Goal: Task Accomplishment & Management: Use online tool/utility

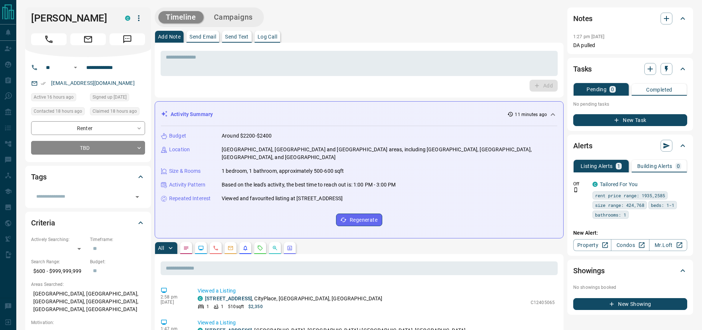
click at [50, 39] on icon "Call" at bounding box center [49, 39] width 10 height 10
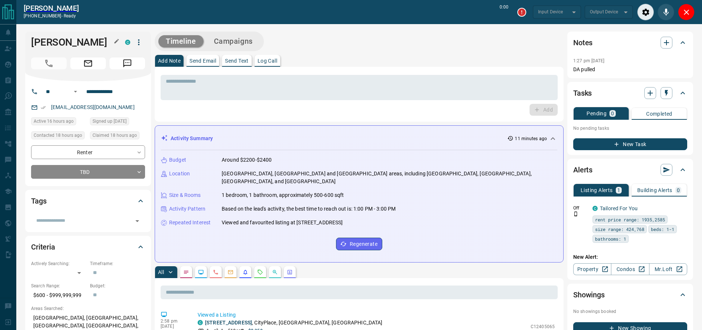
type input "*******"
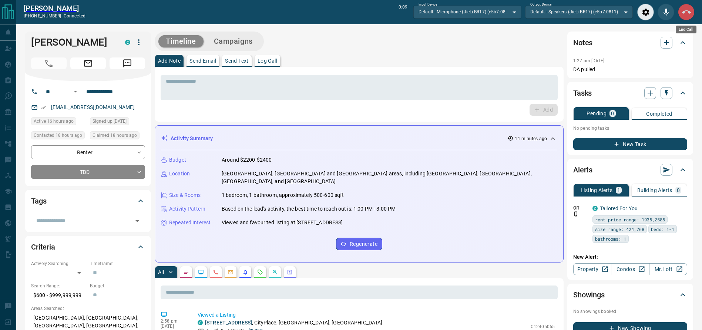
click at [689, 18] on button "End Call" at bounding box center [686, 12] width 17 height 17
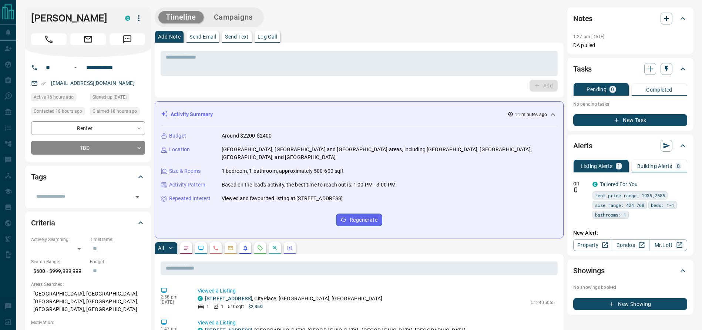
click at [486, 82] on div "Add" at bounding box center [359, 86] width 397 height 12
click at [479, 67] on textarea at bounding box center [359, 63] width 387 height 19
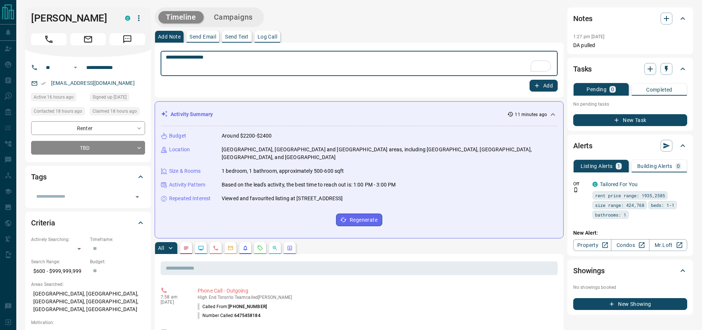
type textarea "**********"
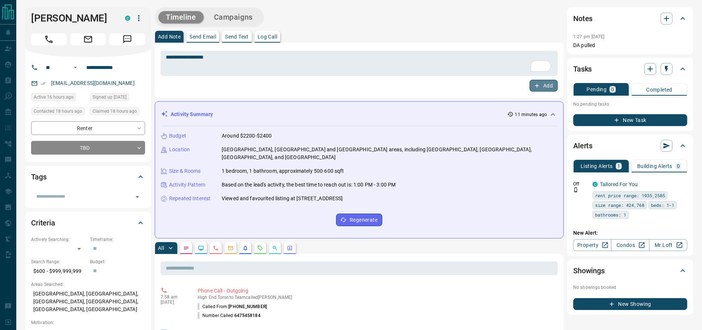
click at [551, 90] on button "Add" at bounding box center [544, 86] width 28 height 12
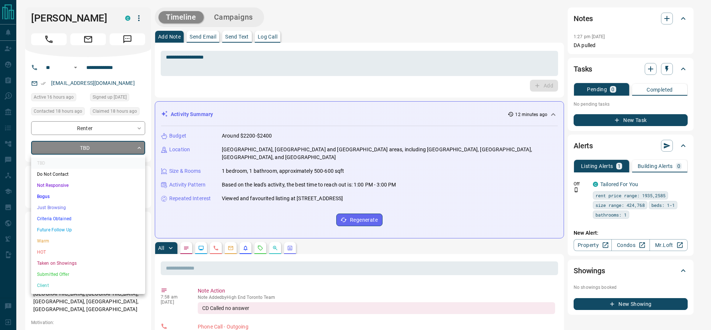
click at [98, 207] on li "Just Browsing" at bounding box center [88, 207] width 114 height 11
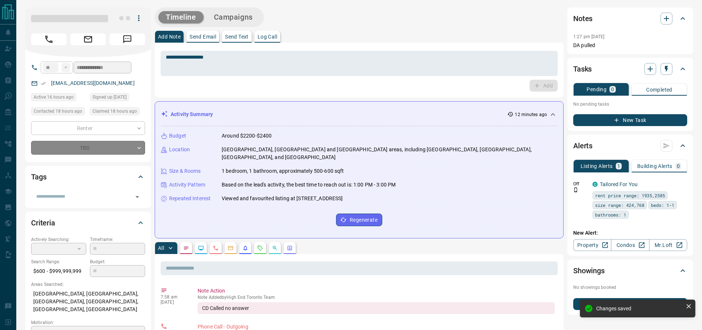
type input "*"
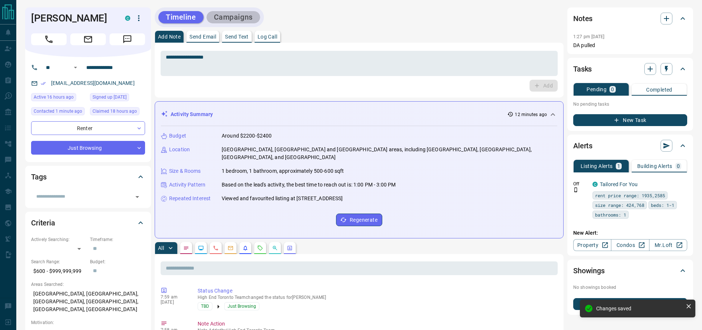
click at [247, 15] on button "Campaigns" at bounding box center [234, 17] width 54 height 12
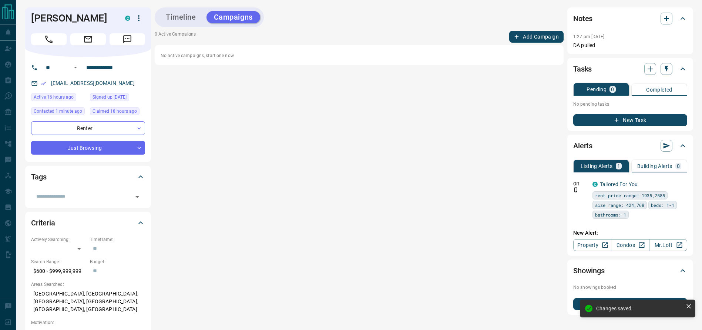
click at [524, 38] on button "Add Campaign" at bounding box center [536, 37] width 54 height 12
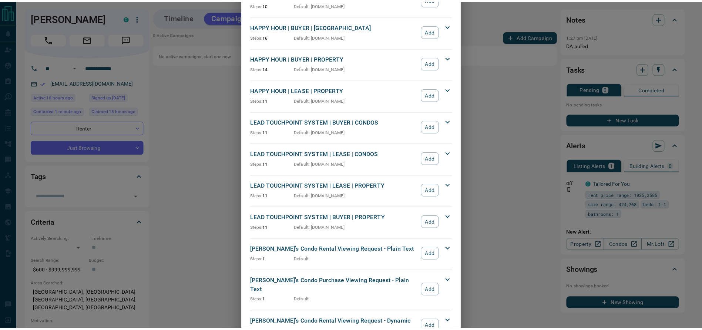
scroll to position [157, 0]
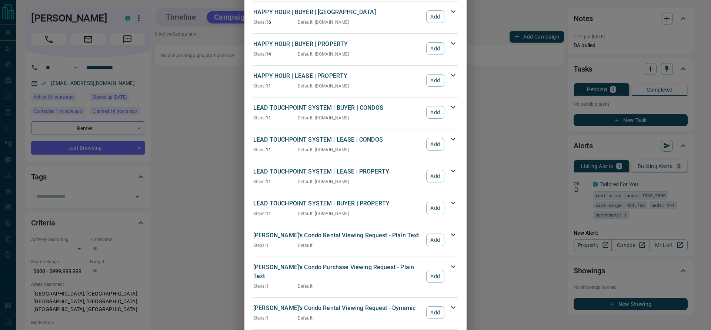
click at [430, 143] on button "Add" at bounding box center [435, 144] width 18 height 13
